Goal: Communication & Community: Answer question/provide support

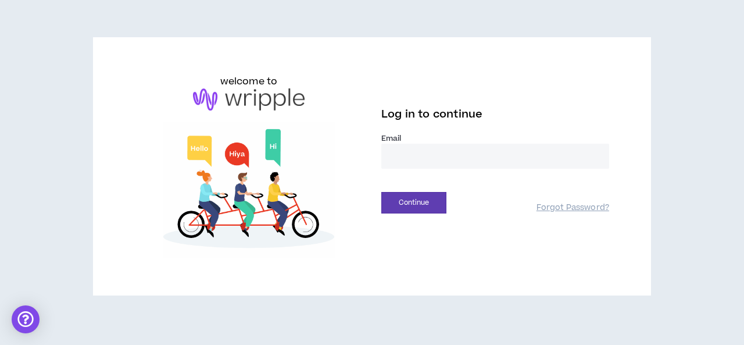
click at [403, 156] on input "email" at bounding box center [495, 156] width 228 height 25
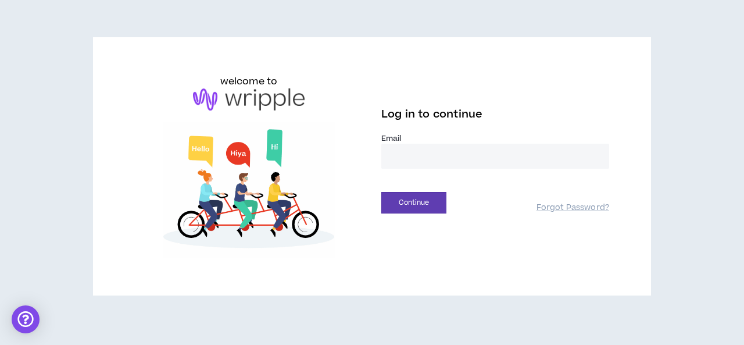
type input "**********"
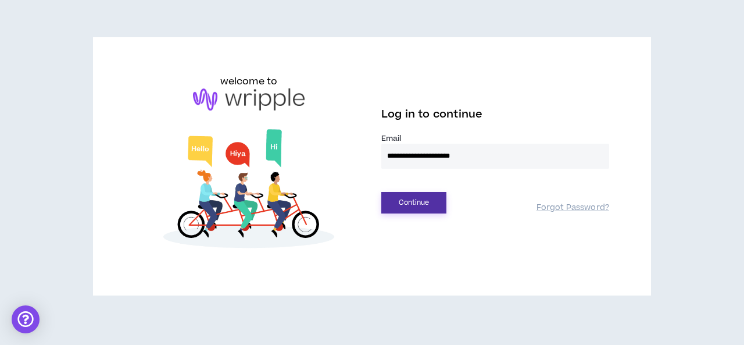
click at [425, 203] on button "Continue" at bounding box center [413, 202] width 65 height 21
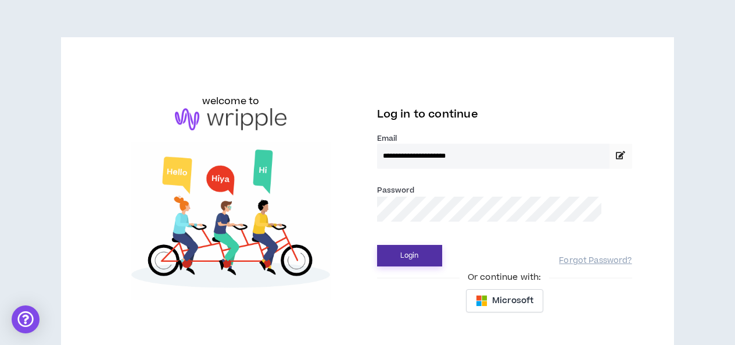
click at [415, 259] on button "Login" at bounding box center [409, 255] width 65 height 21
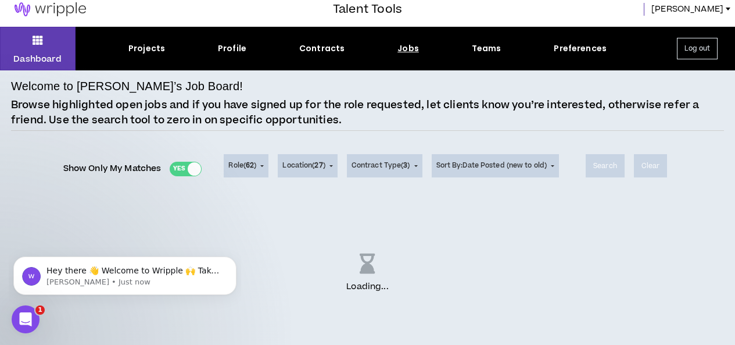
scroll to position [9, 0]
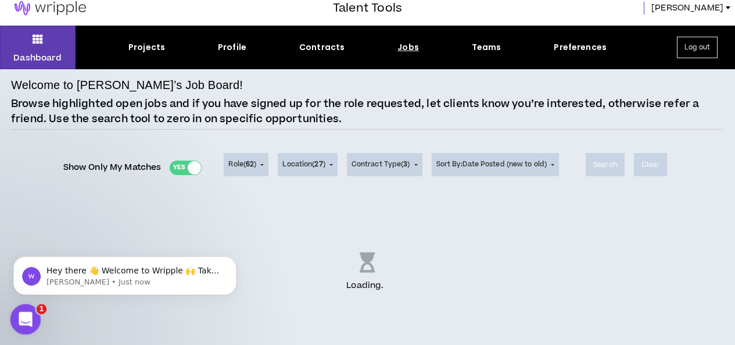
click at [33, 313] on div "Open Intercom Messenger" at bounding box center [24, 317] width 38 height 38
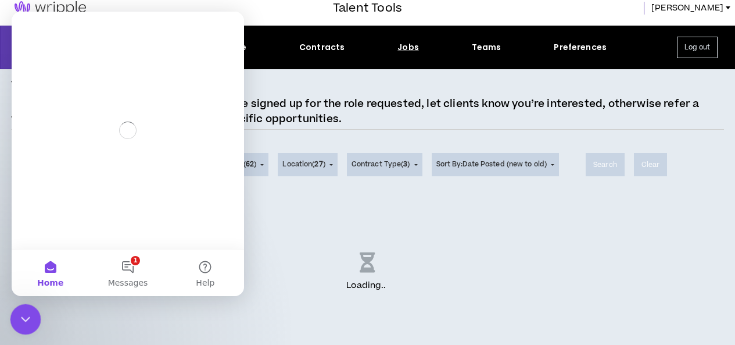
scroll to position [0, 0]
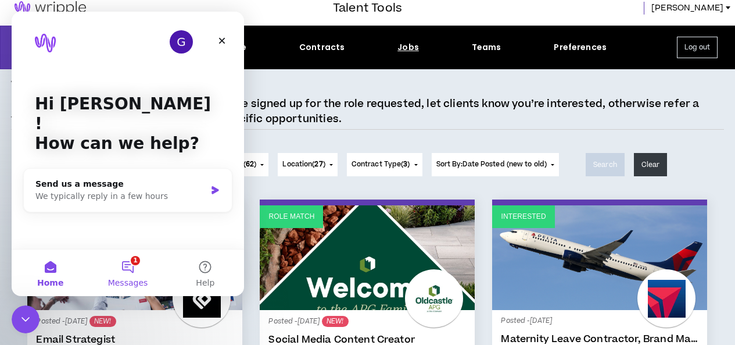
click at [125, 260] on button "1 Messages" at bounding box center [127, 272] width 77 height 46
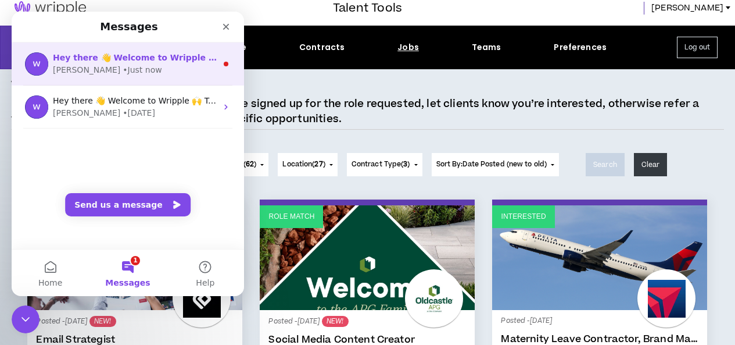
click at [213, 65] on div "Hey there 👋 Welcome to Wripple 🙌 Take a look around! If you have any questions,…" at bounding box center [128, 63] width 232 height 43
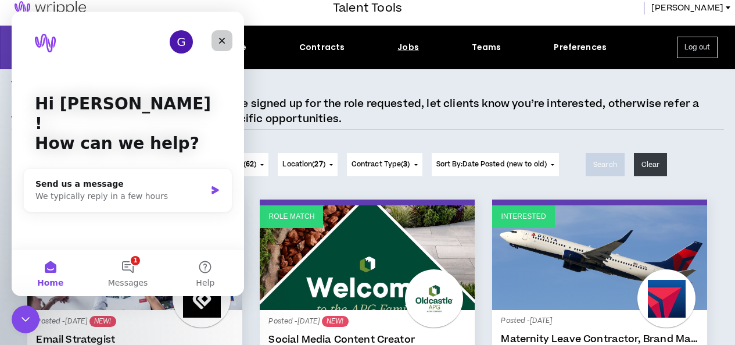
click at [220, 38] on icon "Close" at bounding box center [221, 40] width 9 height 9
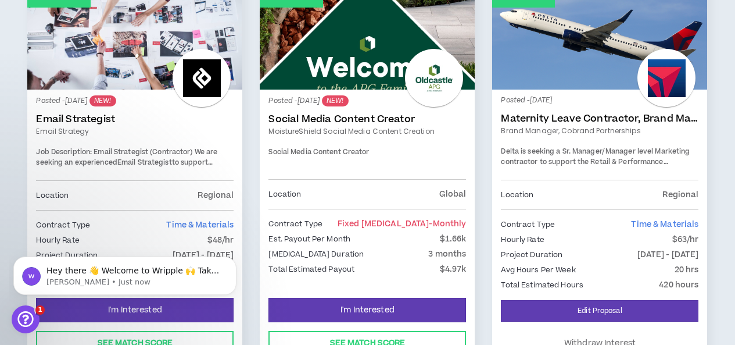
scroll to position [242, 0]
